Goal: Information Seeking & Learning: Learn about a topic

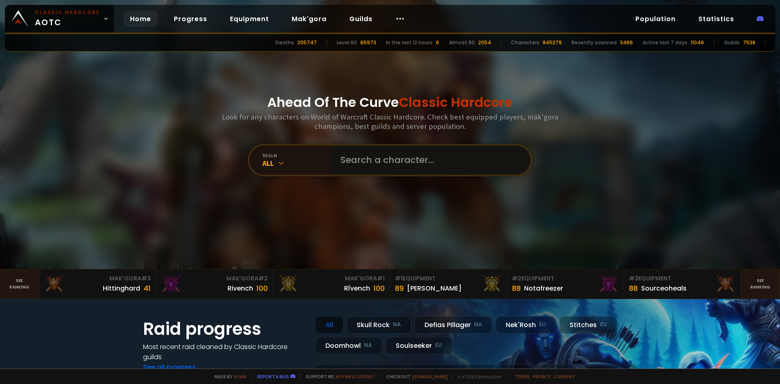
click at [393, 165] on input "text" at bounding box center [427, 159] width 185 height 29
type input "chadmanly"
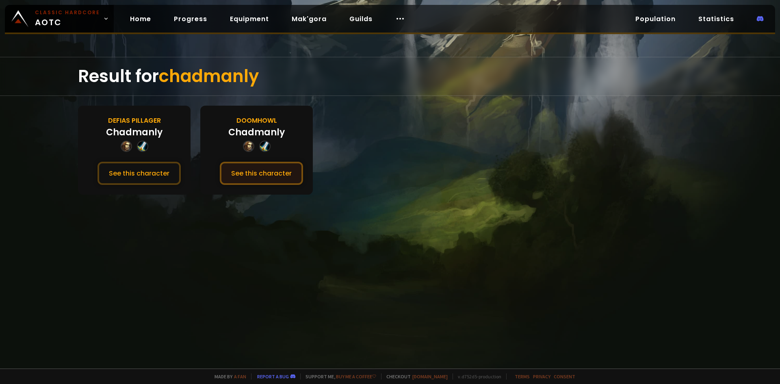
click at [254, 177] on button "See this character" at bounding box center [261, 173] width 83 height 23
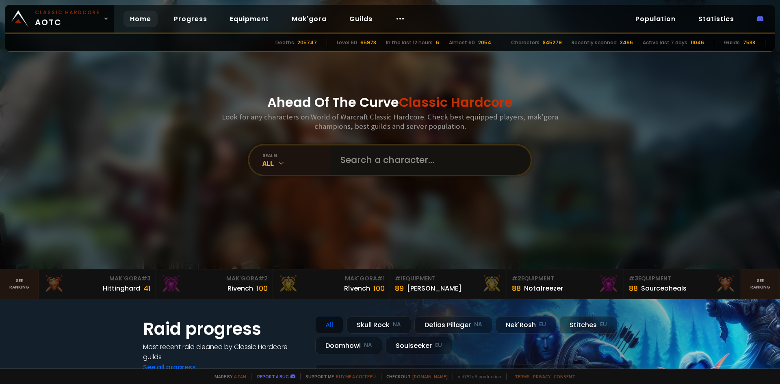
click at [379, 162] on input "text" at bounding box center [427, 159] width 185 height 29
type input "beetmeet"
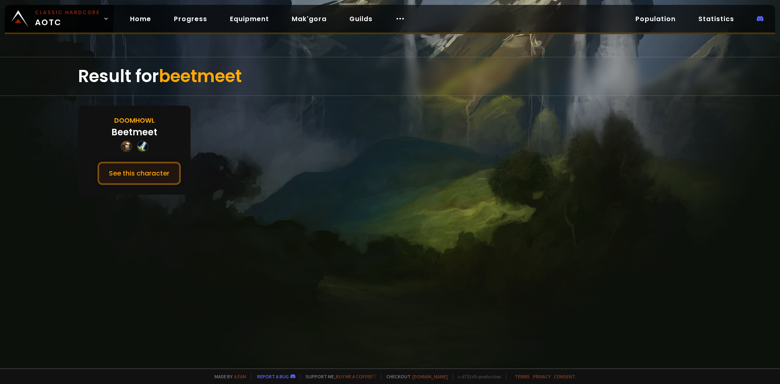
click at [149, 175] on button "See this character" at bounding box center [138, 173] width 83 height 23
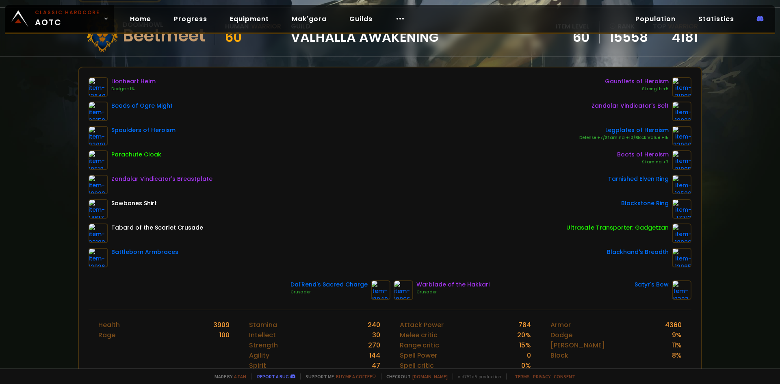
scroll to position [81, 0]
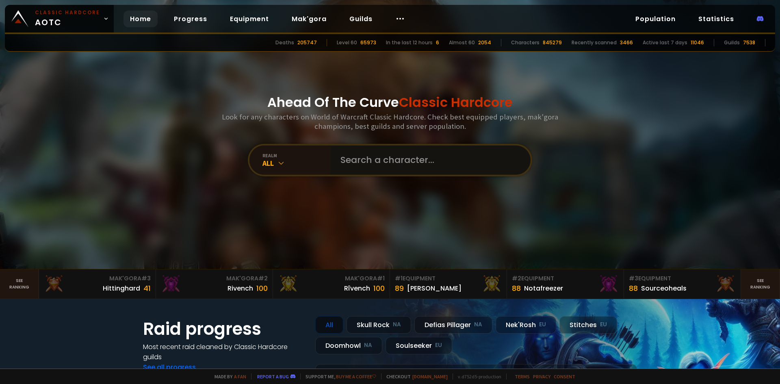
click at [403, 162] on input "text" at bounding box center [427, 159] width 185 height 29
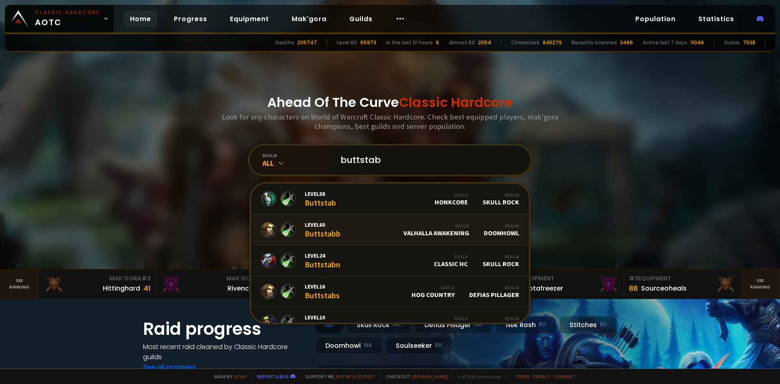
type input "buttstab"
click at [373, 233] on link "Level 60 Buttstabb Guild Valhalla Awakening Realm Doomhowl" at bounding box center [390, 229] width 278 height 31
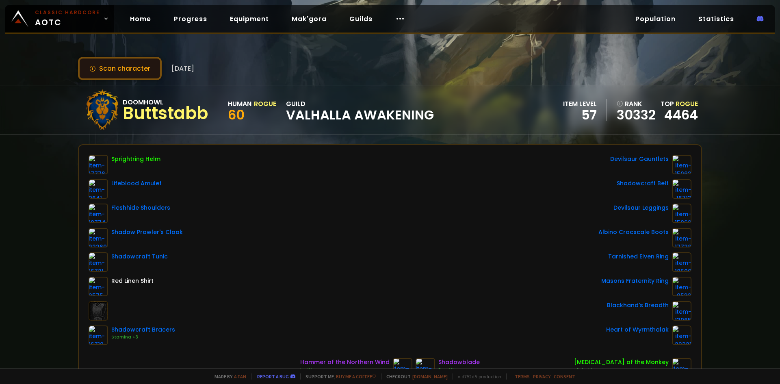
click at [108, 63] on button "Scan character" at bounding box center [120, 68] width 84 height 23
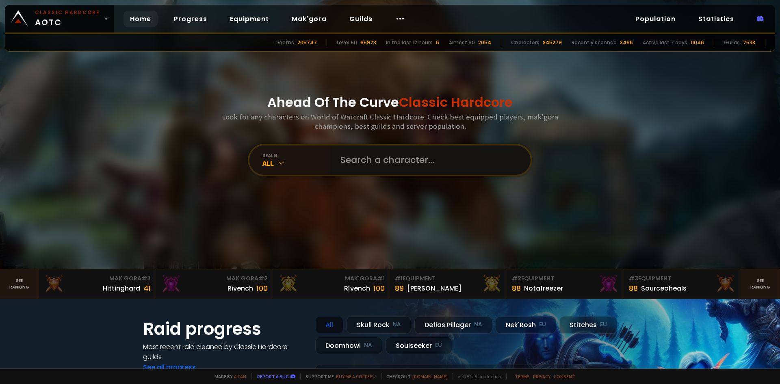
click at [397, 158] on input "text" at bounding box center [427, 159] width 185 height 29
type input "chaiselongue"
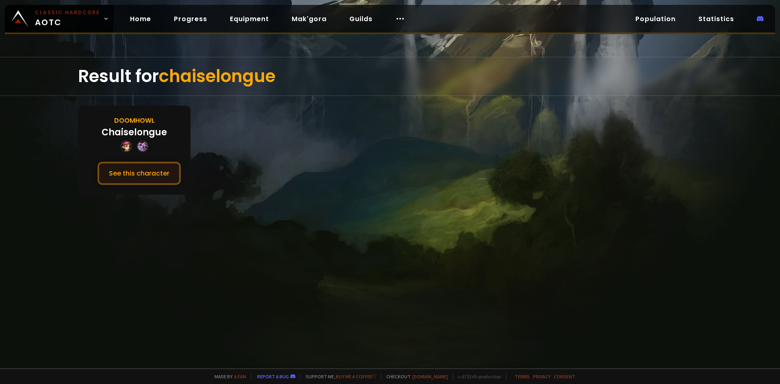
click at [160, 178] on button "See this character" at bounding box center [138, 173] width 83 height 23
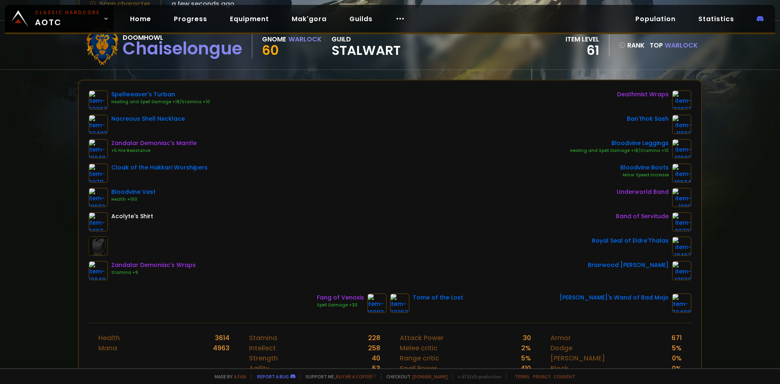
scroll to position [41, 0]
